Goal: Information Seeking & Learning: Learn about a topic

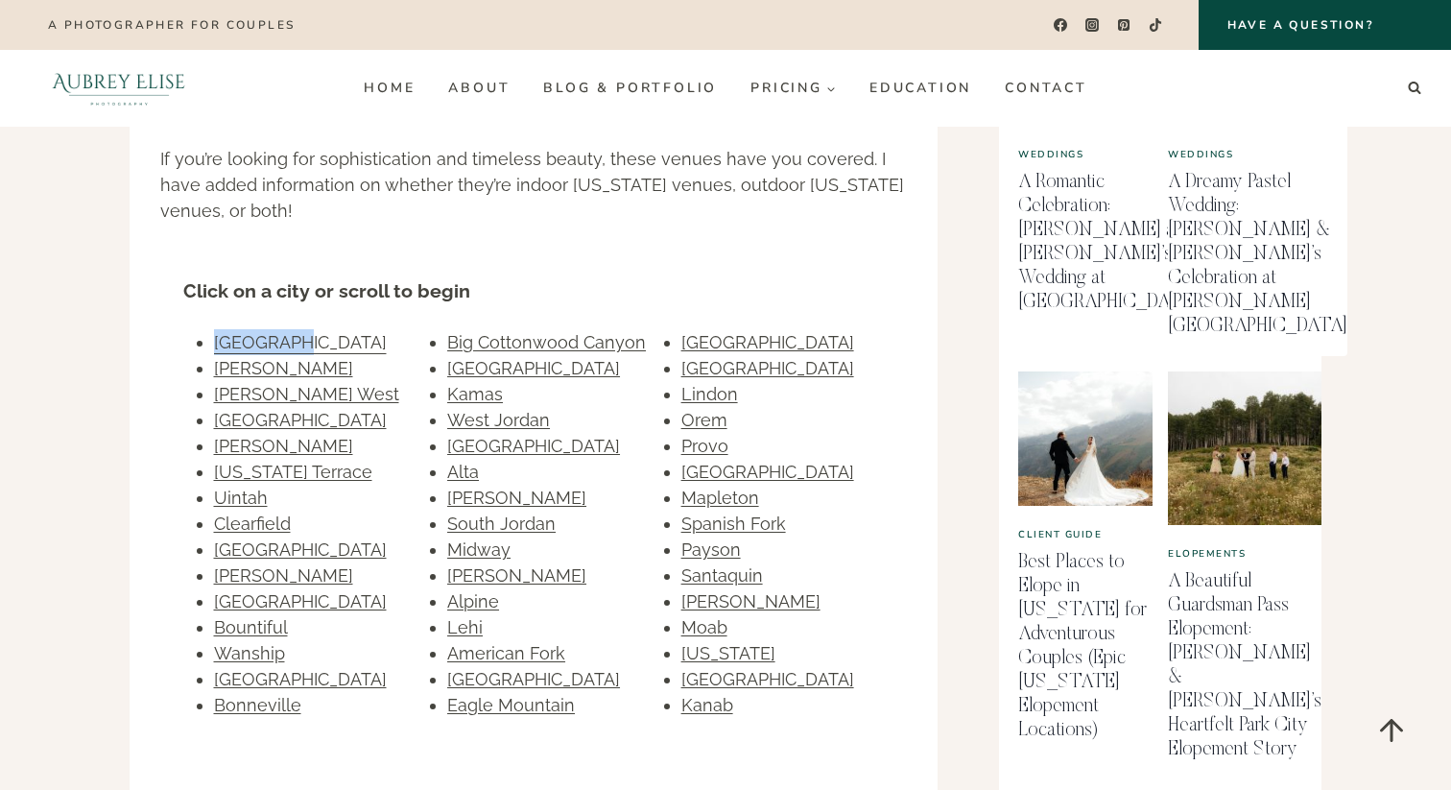
scroll to position [1109, 0]
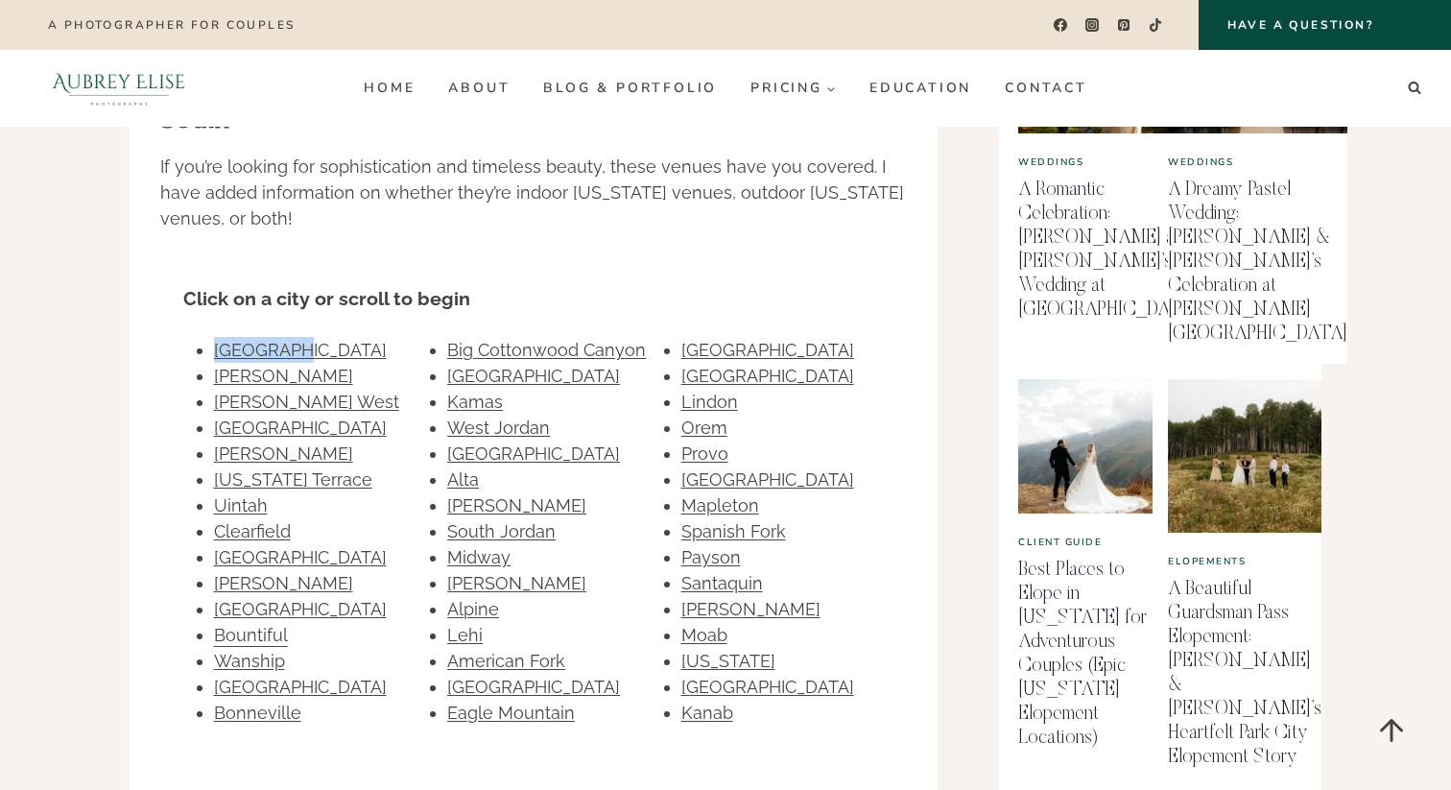
click at [244, 625] on link "Bountiful" at bounding box center [251, 635] width 74 height 20
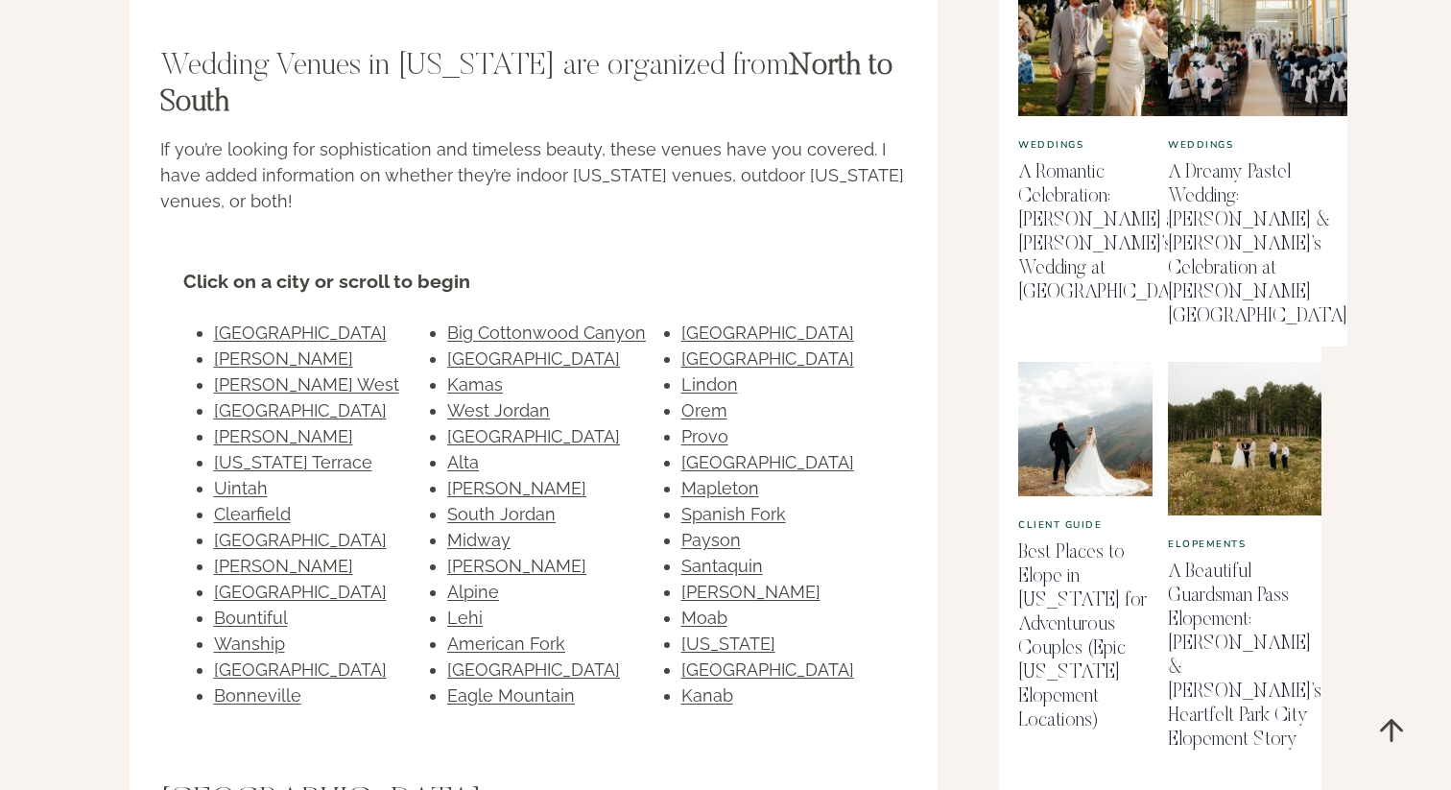
scroll to position [1131, 0]
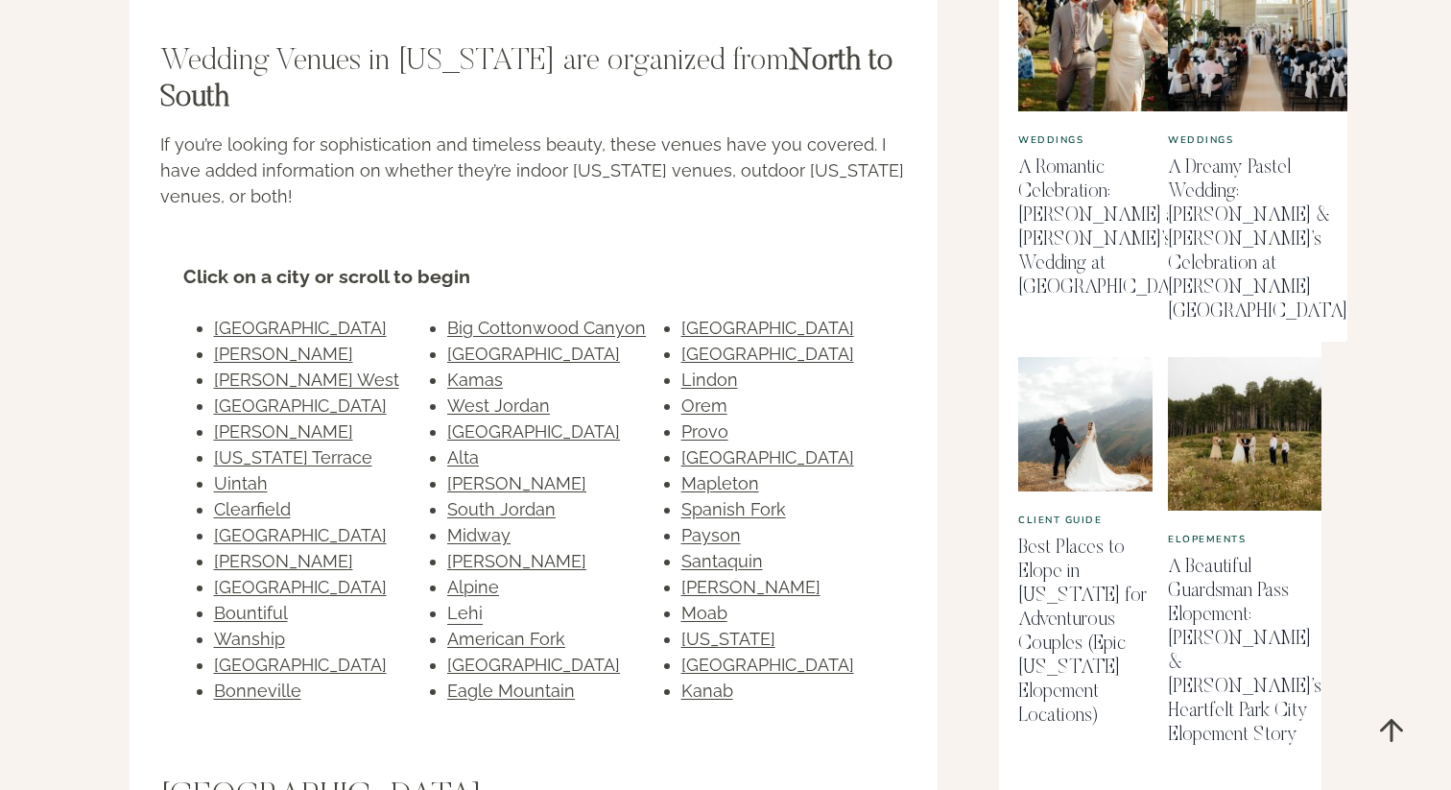
click at [462, 603] on link "Lehi" at bounding box center [464, 613] width 35 height 20
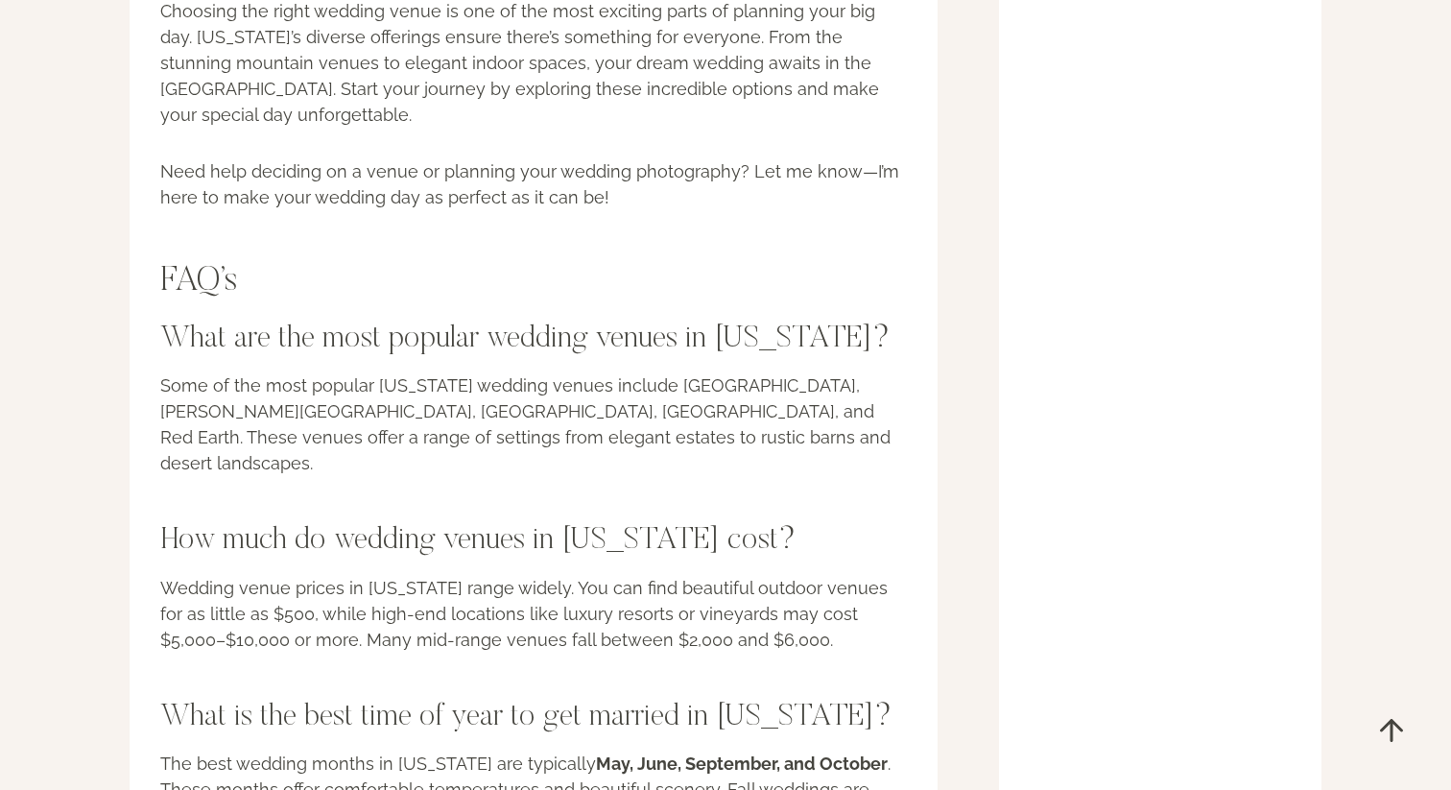
scroll to position [49264, 0]
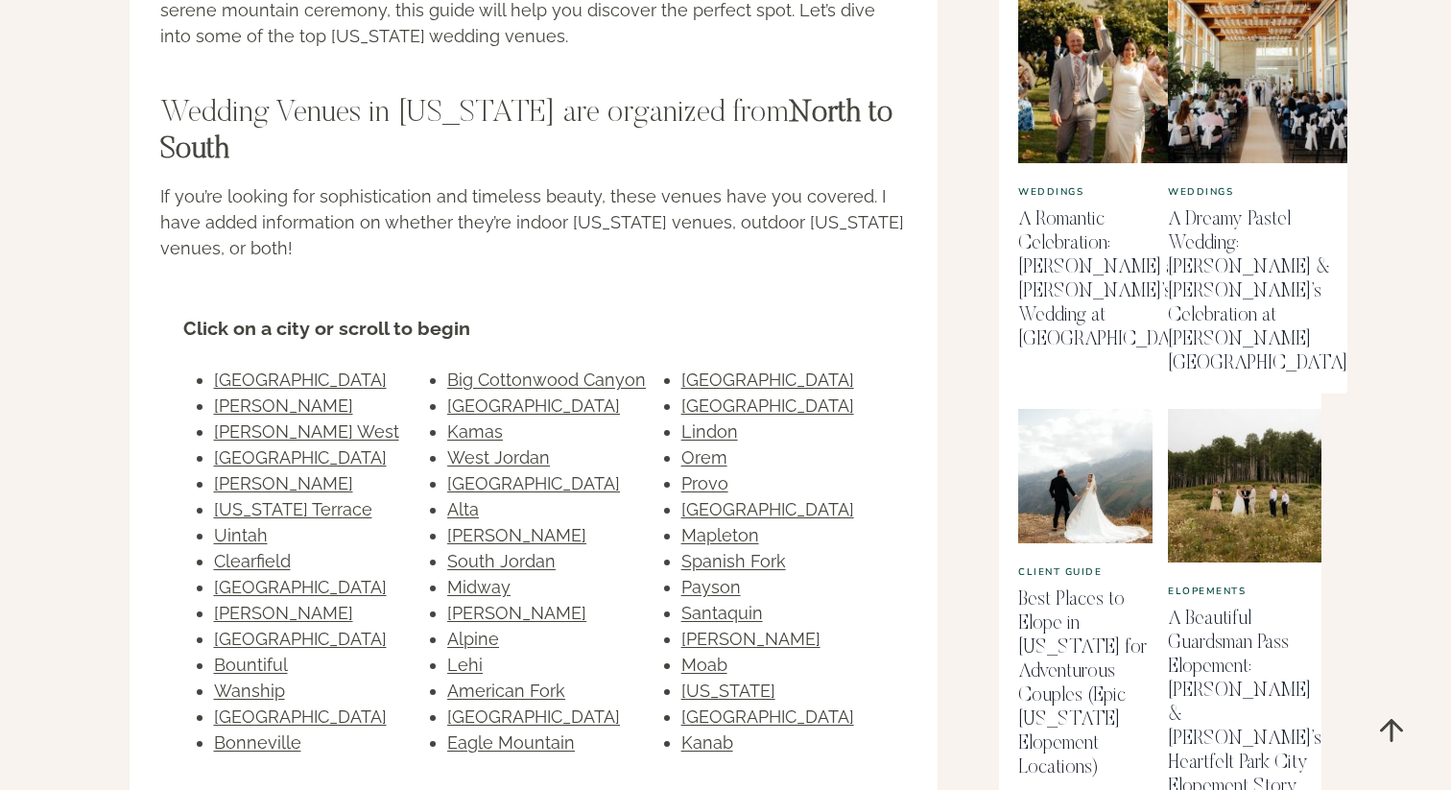
scroll to position [39161, 0]
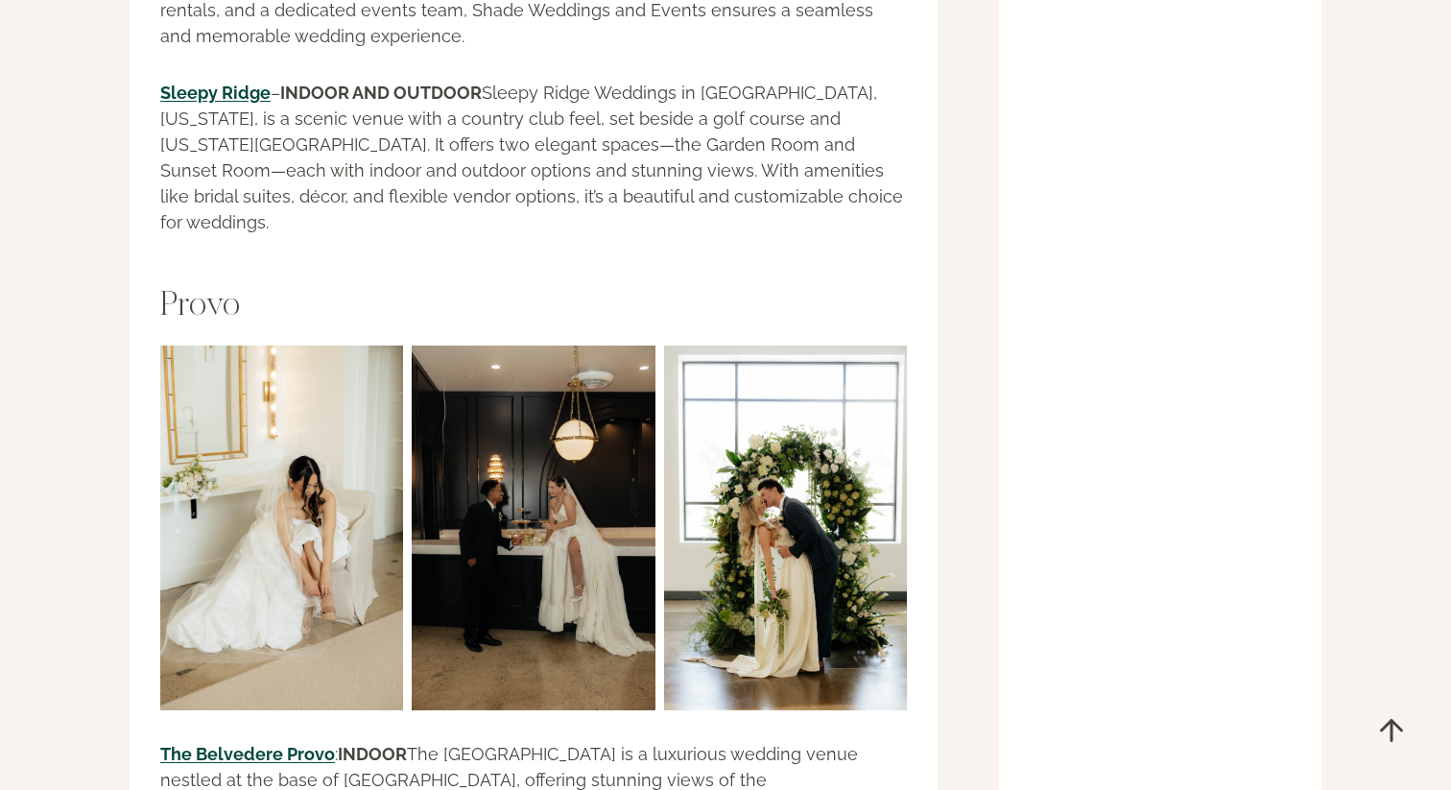
scroll to position [39672, 0]
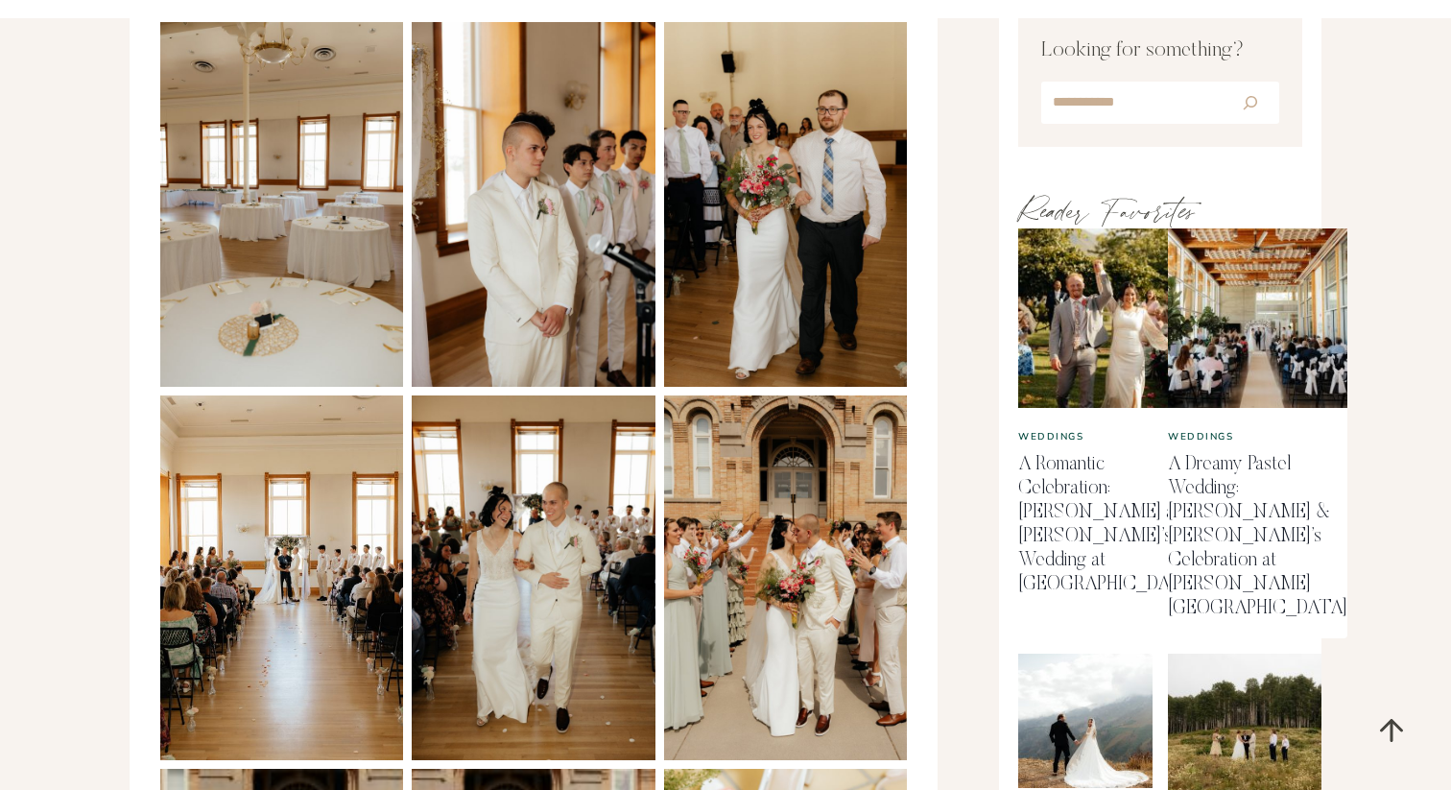
scroll to position [837, 0]
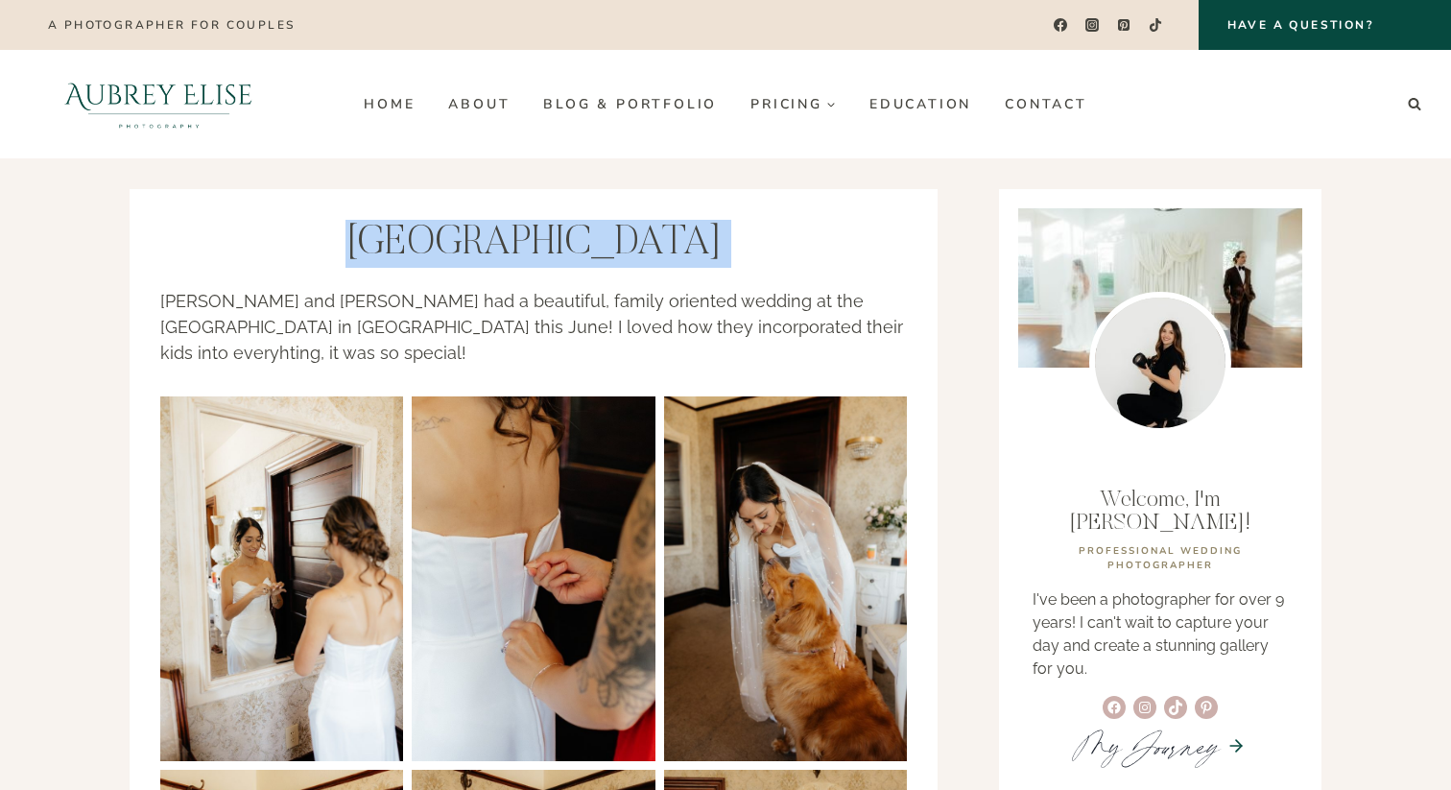
drag, startPoint x: 285, startPoint y: 242, endPoint x: 828, endPoint y: 271, distance: 543.8
copy h1 "[GEOGRAPHIC_DATA]"
